Goal: Task Accomplishment & Management: Manage account settings

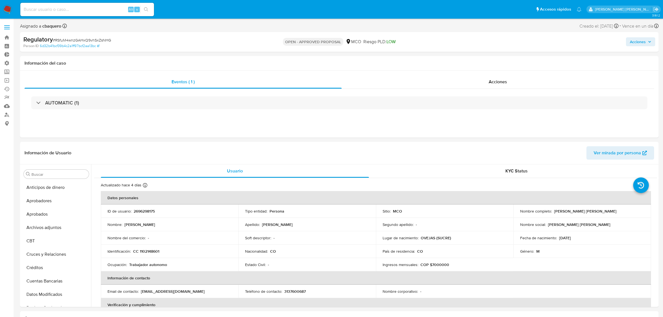
select select "10"
click at [9, 8] on img at bounding box center [7, 9] width 9 height 9
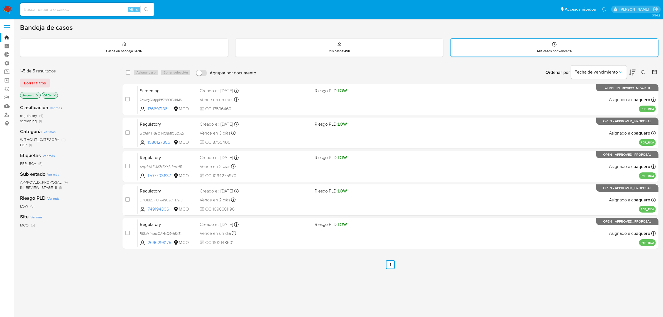
click at [568, 50] on p "Mis casos por vencer : 4" at bounding box center [555, 51] width 35 height 4
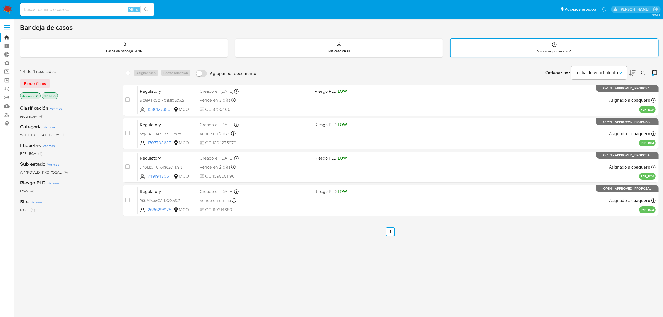
click at [568, 50] on p "Mis casos por vencer : 4" at bounding box center [555, 51] width 35 height 4
click at [134, 41] on div "Casos en bandeja : 61716" at bounding box center [124, 48] width 208 height 18
